Goal: Find contact information: Find contact information

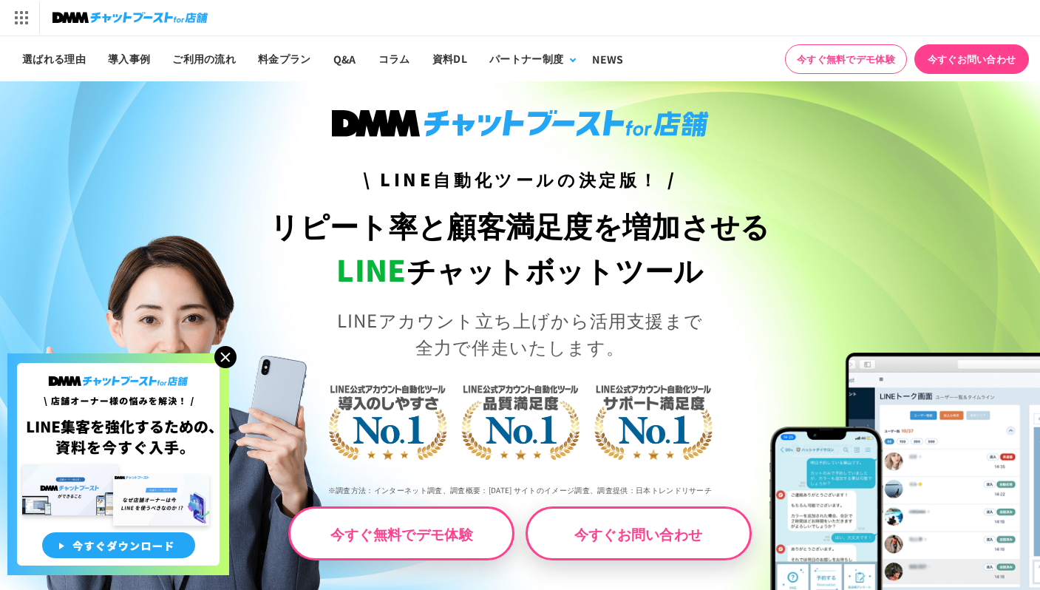
click at [615, 548] on link "今すぐお問い合わせ" at bounding box center [639, 533] width 226 height 54
